Goal: Transaction & Acquisition: Download file/media

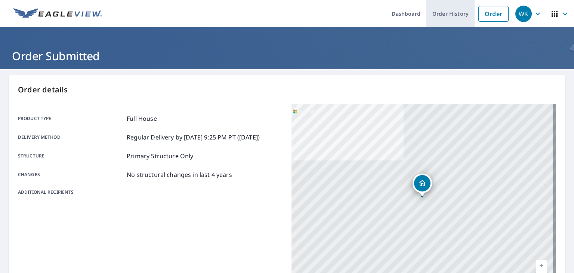
click at [458, 14] on link "Order History" at bounding box center [451, 13] width 48 height 27
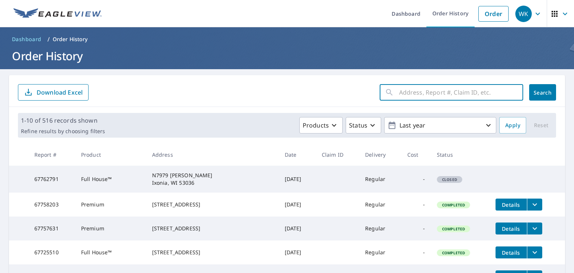
click at [425, 92] on input "text" at bounding box center [461, 92] width 124 height 21
paste input "16860 Eldorado Dr"
type input "16860 Eldorado Dr"
click at [535, 92] on span "Search" at bounding box center [542, 92] width 15 height 7
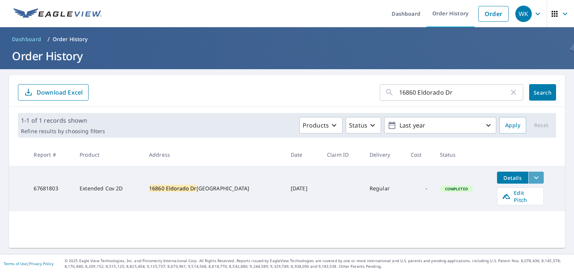
click at [534, 178] on icon "filesDropdownBtn-67681803" at bounding box center [536, 177] width 4 height 3
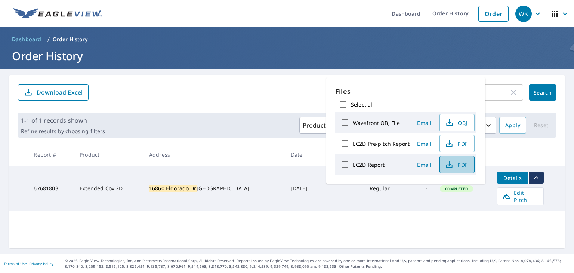
click at [465, 165] on span "PDF" at bounding box center [457, 164] width 24 height 9
